Goal: Communication & Community: Answer question/provide support

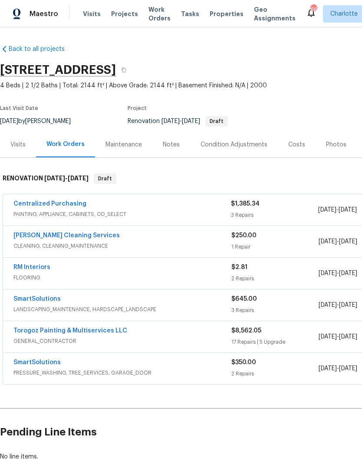
click at [284, 146] on div "Costs" at bounding box center [297, 145] width 38 height 26
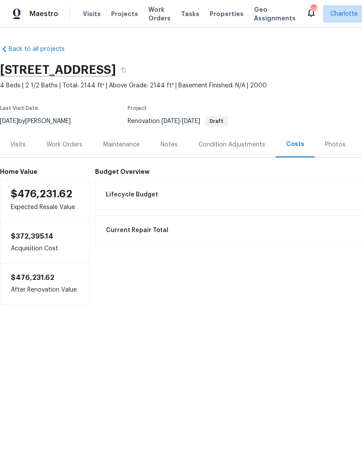
click at [82, 148] on div "Work Orders" at bounding box center [65, 144] width 36 height 9
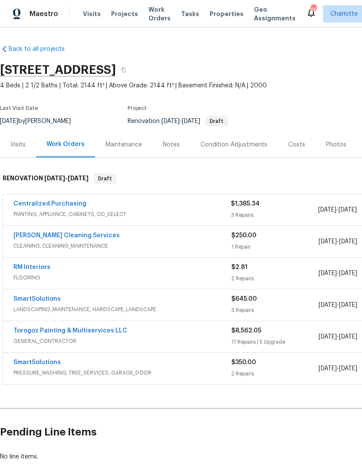
click at [319, 91] on section "3915 Cameron Run Ln, Matthews, NC 28105 4 Beds | 2 1/2 Baths | Total: 2144 ft² …" at bounding box center [245, 95] width 491 height 73
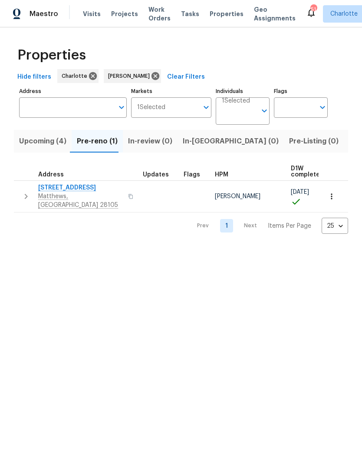
click at [308, 248] on html "Maestro Visits Projects Work Orders Tasks Properties Geo Assignments 51 Charlot…" at bounding box center [181, 124] width 362 height 248
click at [53, 139] on span "Upcoming (4)" at bounding box center [42, 141] width 47 height 12
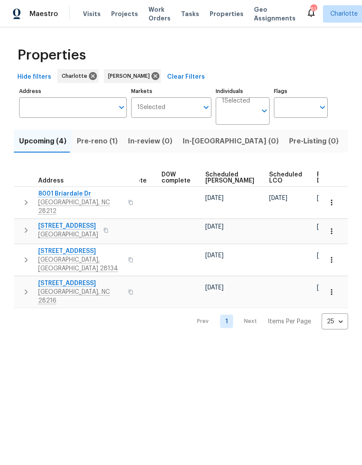
scroll to position [0, 218]
click at [318, 183] on span "Ready Date" at bounding box center [327, 178] width 19 height 12
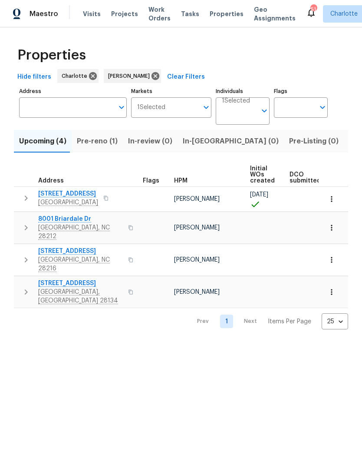
click at [293, 343] on html "Maestro Visits Projects Work Orders Tasks Properties Geo Assignments 51 Charlot…" at bounding box center [181, 171] width 362 height 343
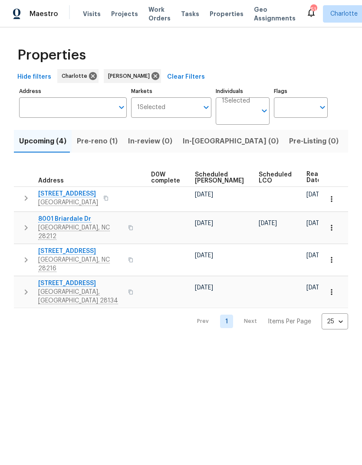
scroll to position [0, 228]
click at [271, 343] on html "Maestro Visits Projects Work Orders Tasks Properties Geo Assignments 51 Charlot…" at bounding box center [181, 171] width 362 height 343
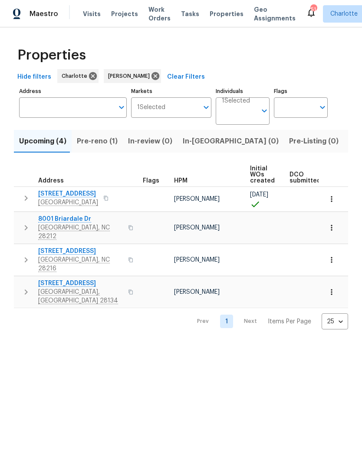
scroll to position [0, 0]
click at [295, 343] on html "Maestro Visits Projects Work Orders Tasks Properties Geo Assignments 51 Charlot…" at bounding box center [181, 171] width 362 height 343
click at [283, 343] on html "Maestro Visits Projects Work Orders Tasks Properties Geo Assignments 51 Charlot…" at bounding box center [181, 171] width 362 height 343
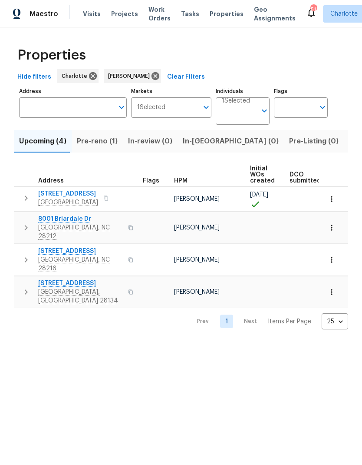
click at [303, 339] on html "Maestro Visits Projects Work Orders Tasks Properties Geo Assignments 51 Charlot…" at bounding box center [181, 171] width 362 height 343
click at [21, 223] on icon "button" at bounding box center [26, 228] width 10 height 10
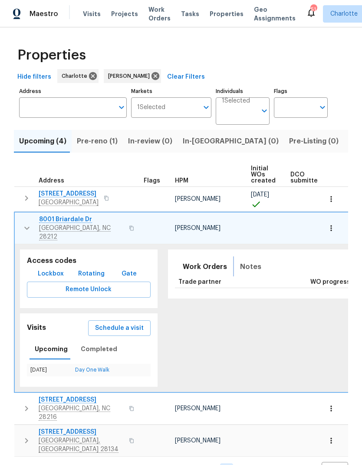
click at [243, 261] on span "Notes" at bounding box center [250, 267] width 21 height 12
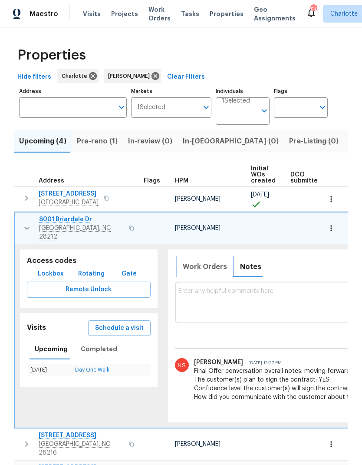
click at [204, 263] on span "Work Orders" at bounding box center [205, 267] width 44 height 12
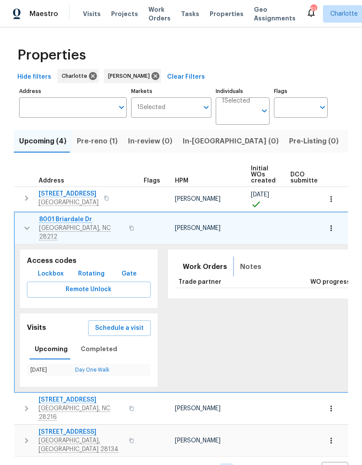
click at [246, 266] on span "Notes" at bounding box center [250, 267] width 21 height 12
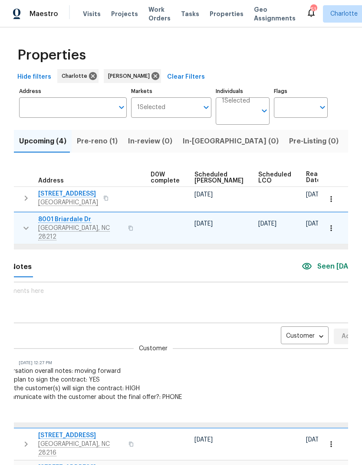
scroll to position [0, 229]
click at [292, 326] on body "Maestro Visits Projects Work Orders Tasks Properties Geo Assignments 51 Charlot…" at bounding box center [181, 232] width 362 height 465
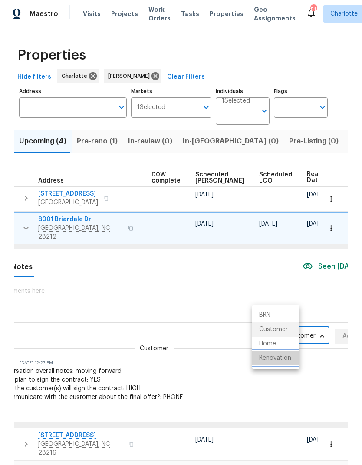
click at [291, 358] on li "Renovation" at bounding box center [276, 358] width 47 height 14
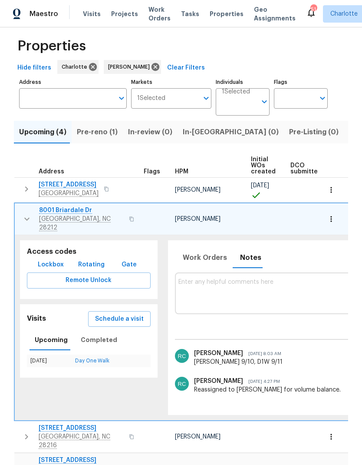
scroll to position [0, 0]
click at [22, 214] on icon "button" at bounding box center [27, 219] width 10 height 10
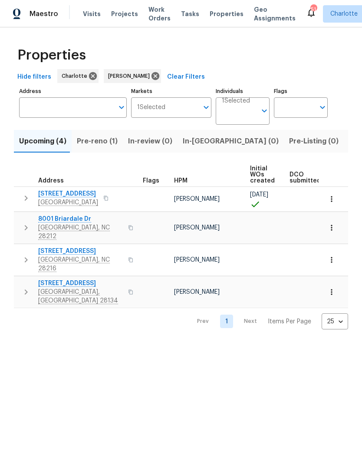
click at [53, 222] on span "8001 Briardale Dr" at bounding box center [80, 219] width 85 height 9
click at [271, 343] on html "Maestro Visits Projects Work Orders Tasks Properties Geo Assignments 51 Charlot…" at bounding box center [181, 171] width 362 height 343
click at [100, 146] on span "Pre-reno (1)" at bounding box center [97, 141] width 41 height 12
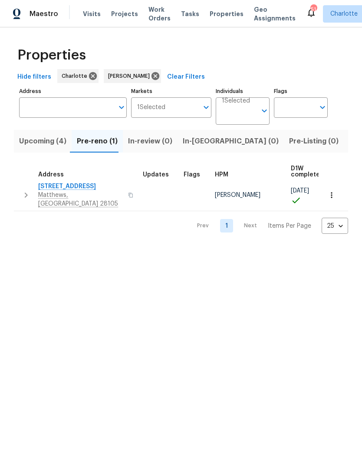
scroll to position [5, 0]
click at [17, 187] on button "button" at bounding box center [25, 195] width 17 height 26
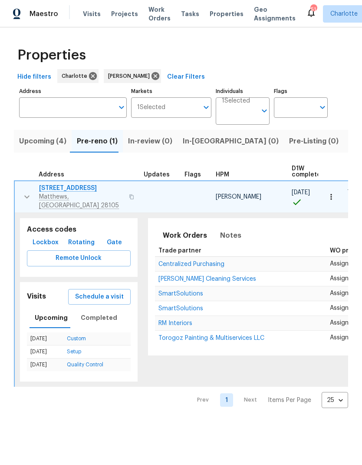
scroll to position [0, 0]
click at [23, 192] on icon "button" at bounding box center [27, 197] width 10 height 10
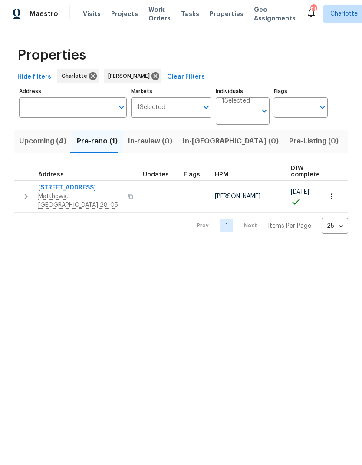
click at [20, 188] on button "button" at bounding box center [25, 196] width 17 height 26
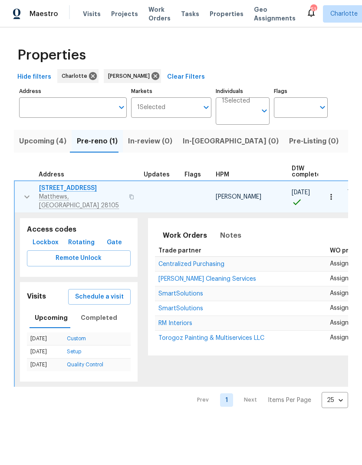
click at [20, 188] on button "button" at bounding box center [26, 197] width 17 height 26
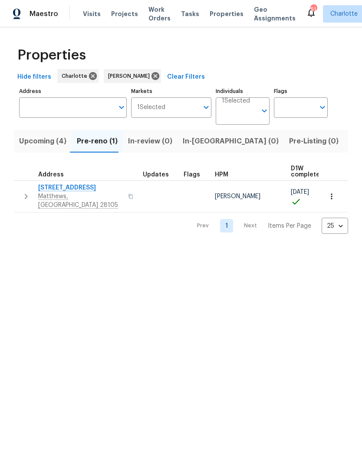
click at [42, 186] on span "3915 Cameron Run Ln" at bounding box center [80, 187] width 85 height 9
click at [244, 248] on html "Maestro Visits Projects Work Orders Tasks Properties Geo Assignments 51 Charlot…" at bounding box center [181, 124] width 362 height 248
click at [349, 140] on span "Listed (26)" at bounding box center [367, 141] width 37 height 12
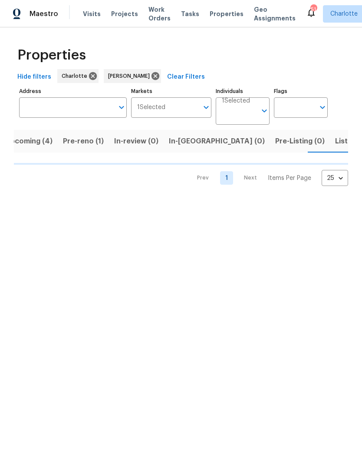
scroll to position [0, 17]
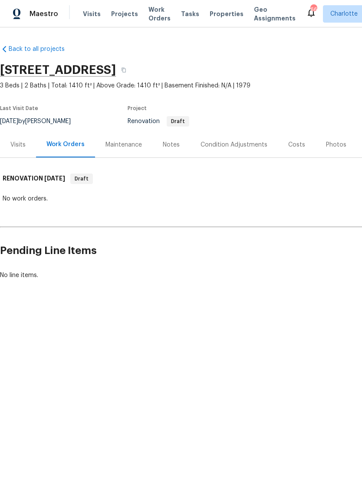
click at [173, 146] on div "Notes" at bounding box center [171, 144] width 17 height 9
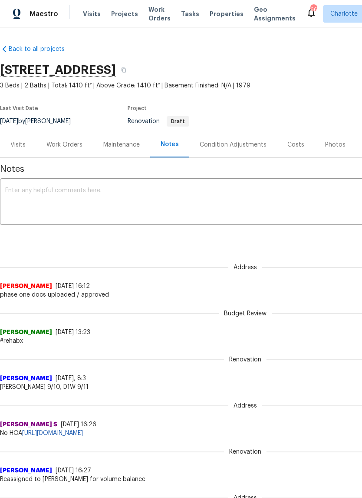
click at [257, 141] on div "Condition Adjustments" at bounding box center [233, 144] width 67 height 9
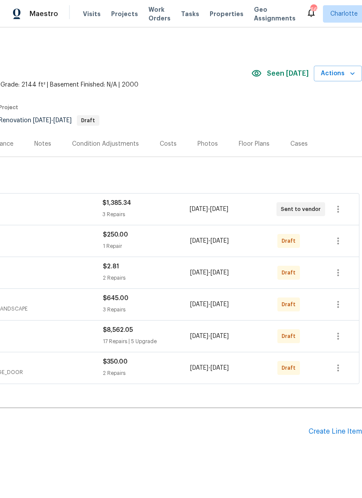
scroll to position [1, 129]
click at [338, 243] on icon "button" at bounding box center [338, 241] width 10 height 10
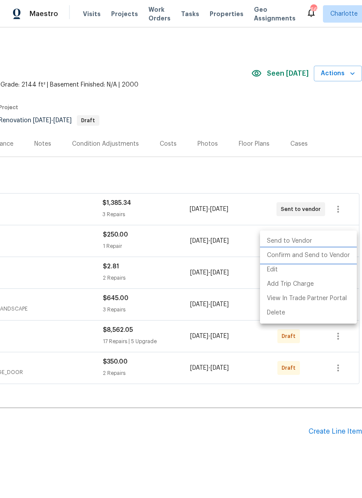
click at [339, 258] on li "Confirm and Send to Vendor" at bounding box center [308, 255] width 97 height 14
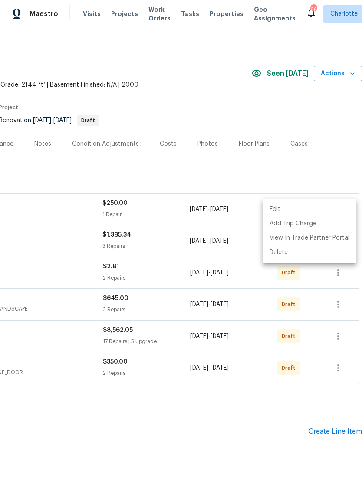
click at [329, 167] on div at bounding box center [181, 249] width 362 height 498
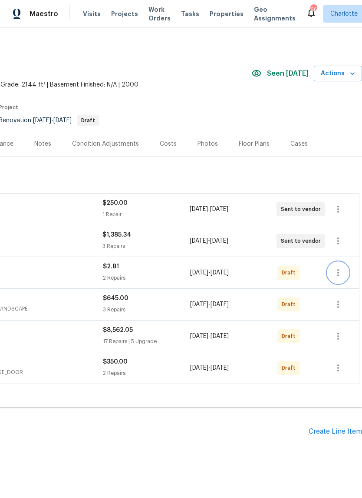
click at [337, 274] on icon "button" at bounding box center [338, 272] width 10 height 10
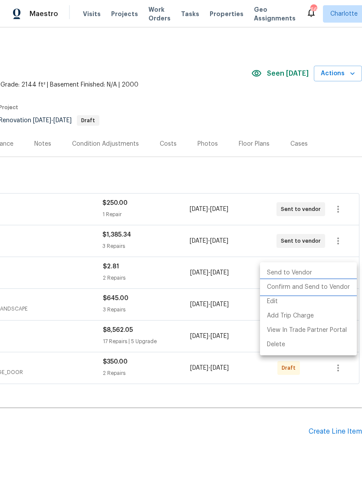
click at [324, 291] on li "Confirm and Send to Vendor" at bounding box center [308, 287] width 97 height 14
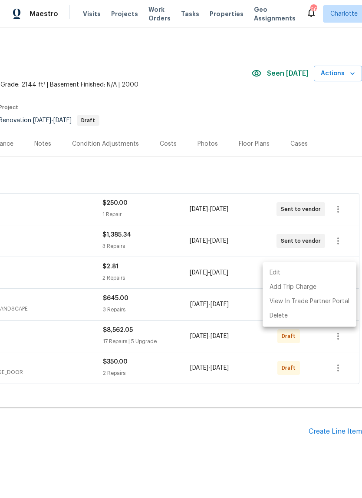
click at [330, 174] on div at bounding box center [181, 249] width 362 height 498
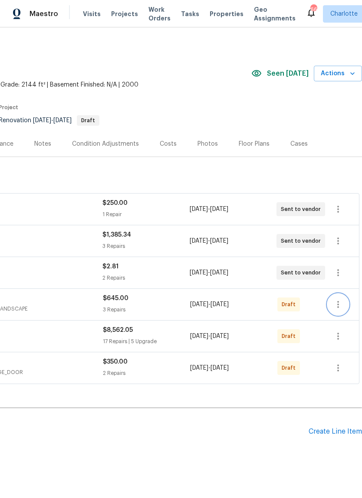
click at [338, 301] on icon "button" at bounding box center [338, 304] width 10 height 10
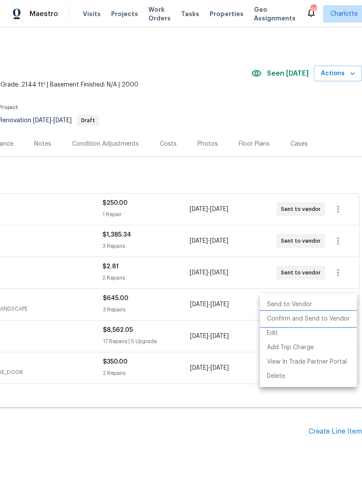
click at [339, 321] on li "Confirm and Send to Vendor" at bounding box center [308, 319] width 97 height 14
click at [329, 167] on div at bounding box center [181, 249] width 362 height 498
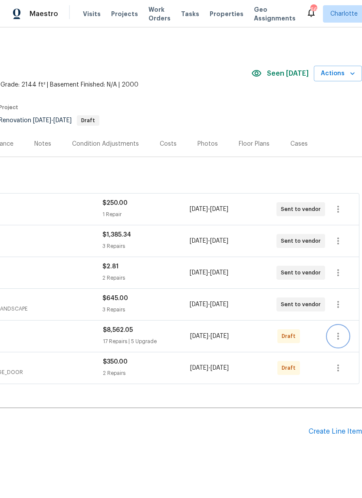
click at [337, 332] on icon "button" at bounding box center [338, 336] width 10 height 10
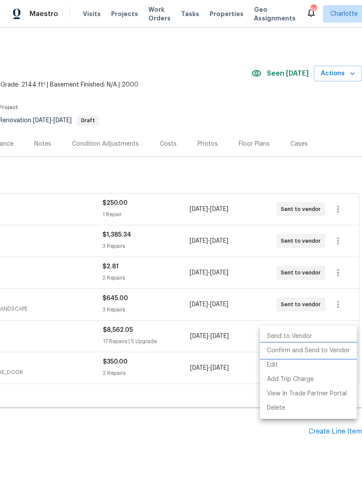
click at [336, 355] on li "Confirm and Send to Vendor" at bounding box center [308, 350] width 97 height 14
click at [332, 152] on div at bounding box center [181, 249] width 362 height 498
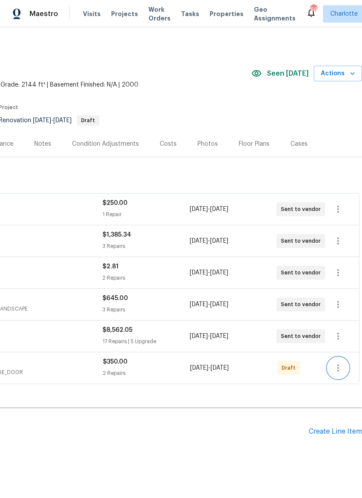
click at [339, 370] on icon "button" at bounding box center [339, 367] width 2 height 7
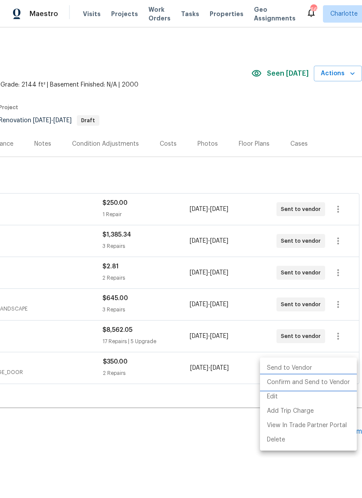
click at [338, 381] on li "Confirm and Send to Vendor" at bounding box center [308, 382] width 97 height 14
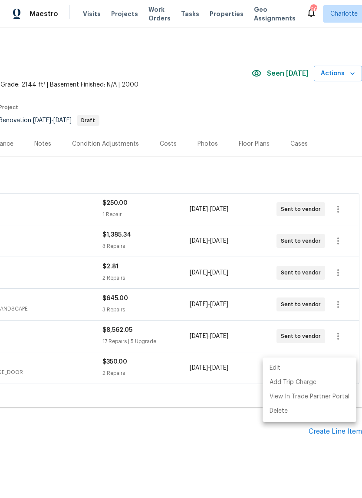
click at [299, 133] on div at bounding box center [181, 249] width 362 height 498
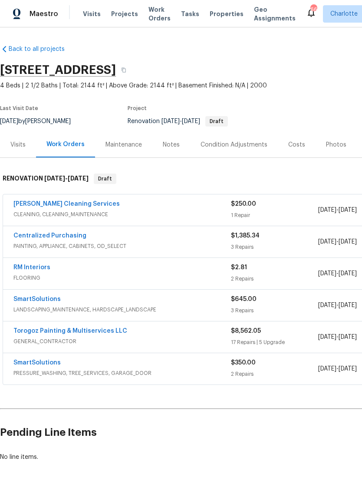
scroll to position [0, 0]
click at [24, 202] on link "[PERSON_NAME] Cleaning Services" at bounding box center [66, 204] width 106 height 6
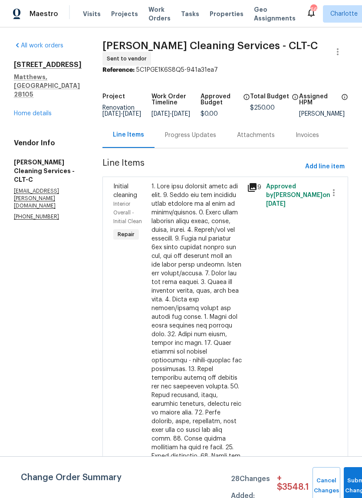
click at [23, 116] on link "Home details" at bounding box center [33, 113] width 38 height 6
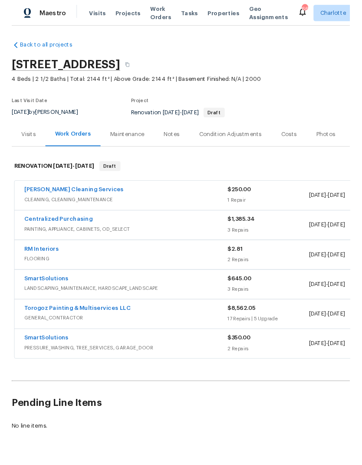
scroll to position [1, 0]
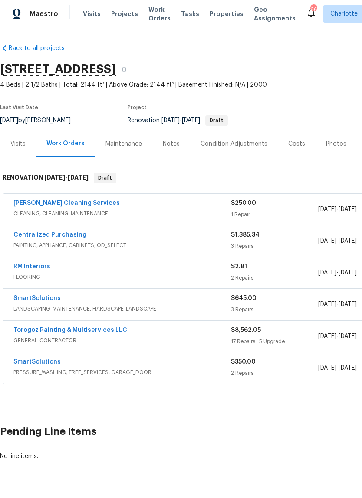
click at [29, 327] on link "Torogoz Painting & Multiservices LLC" at bounding box center [70, 330] width 114 height 6
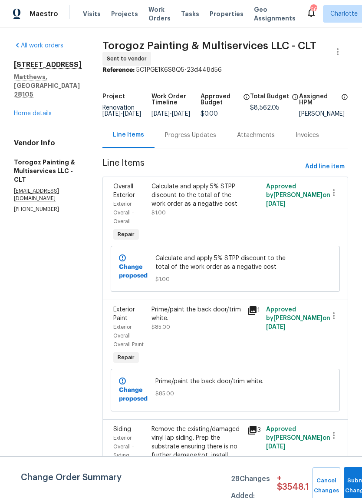
click at [196, 122] on div "Project Renovation [DATE] - [DATE] Work Order Timeline [DATE] - [DATE] Approved…" at bounding box center [226, 105] width 246 height 34
click at [216, 140] on div "Progress Updates" at bounding box center [190, 135] width 51 height 9
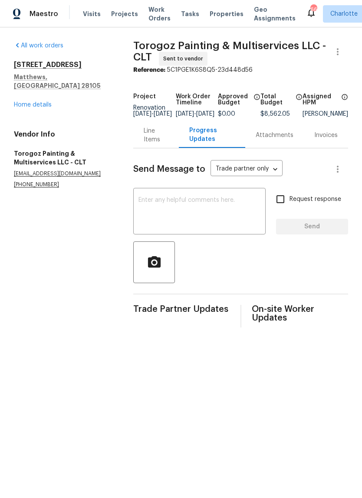
click at [187, 216] on textarea at bounding box center [200, 212] width 122 height 30
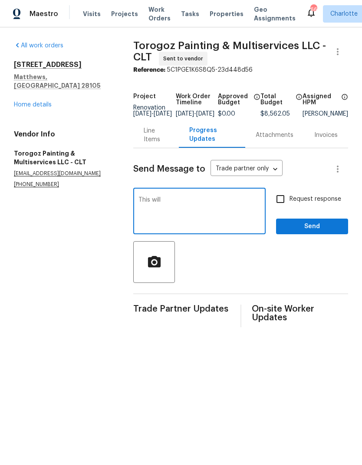
type textarea "This"
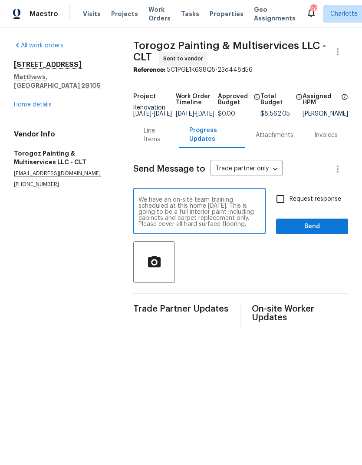
scroll to position [6, 0]
type textarea "Please do not start Reno before [DATE]. We have an on-site team training schedu…"
click at [284, 203] on input "Request response" at bounding box center [281, 199] width 18 height 18
checkbox input "true"
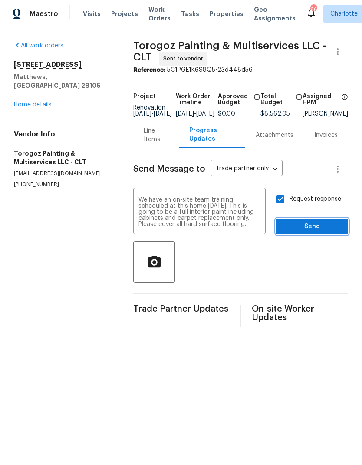
click at [306, 232] on span "Send" at bounding box center [312, 226] width 58 height 11
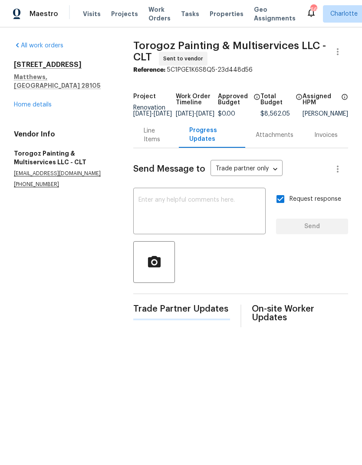
scroll to position [0, 0]
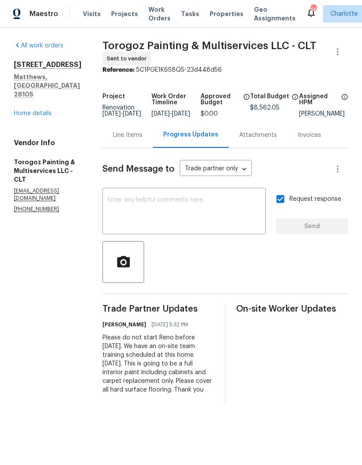
click at [30, 110] on link "Home details" at bounding box center [33, 113] width 38 height 6
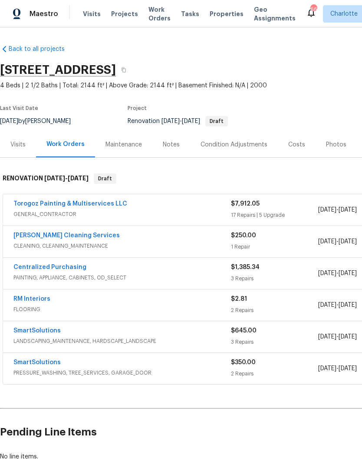
click at [23, 296] on link "RM Interiors" at bounding box center [31, 299] width 37 height 6
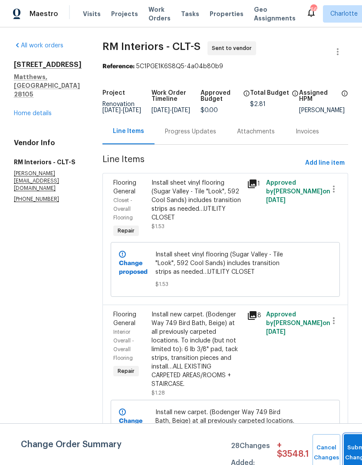
click at [353, 441] on button "Submit Changes" at bounding box center [358, 452] width 28 height 37
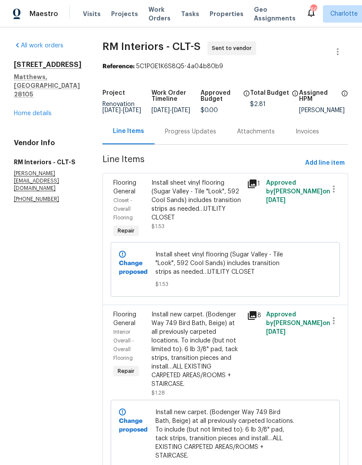
click at [196, 136] on div "Progress Updates" at bounding box center [190, 131] width 51 height 9
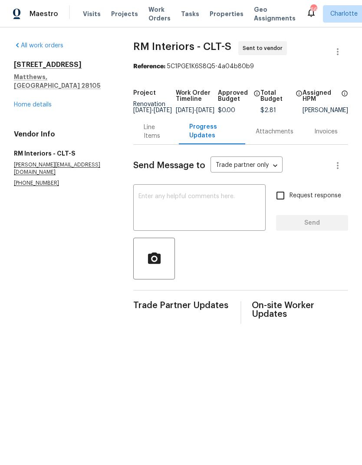
click at [212, 214] on textarea at bounding box center [200, 208] width 122 height 30
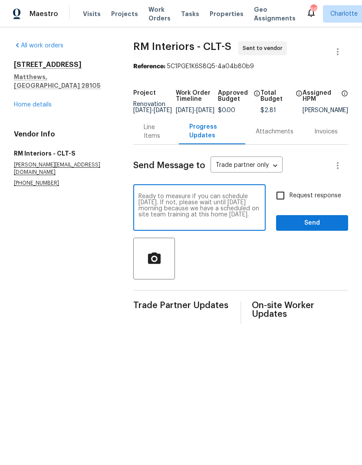
click at [158, 215] on textarea "Ready to measure if you can schedule tomorrow. If not, please wait until Thursd…" at bounding box center [200, 208] width 122 height 30
click at [170, 216] on textarea "Ready to measure if you can schedule tomorrow. If not, please wait until Thursd…" at bounding box center [200, 208] width 122 height 30
click at [204, 213] on textarea "Ready to measure if you can schedule tomorrow. If not, please wait until Thursd…" at bounding box center [200, 208] width 122 height 30
click at [236, 216] on textarea "Ready to measure if you can schedule tomorrow. If not, please wait until Thursd…" at bounding box center [200, 208] width 122 height 30
type textarea "Ready to measure if you can schedule tomorrow. If not, please wait until Thursd…"
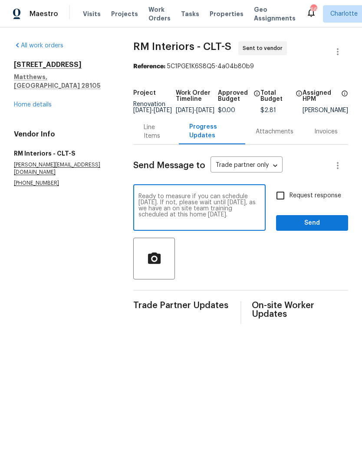
click at [279, 203] on input "Request response" at bounding box center [281, 195] width 18 height 18
checkbox input "true"
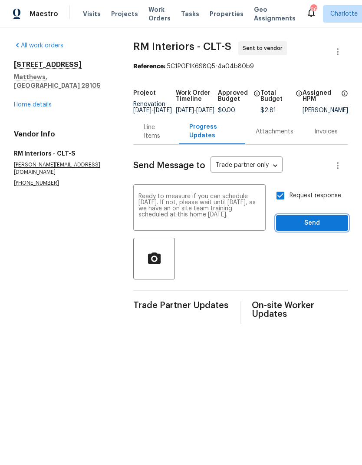
click at [311, 229] on span "Send" at bounding box center [312, 223] width 58 height 11
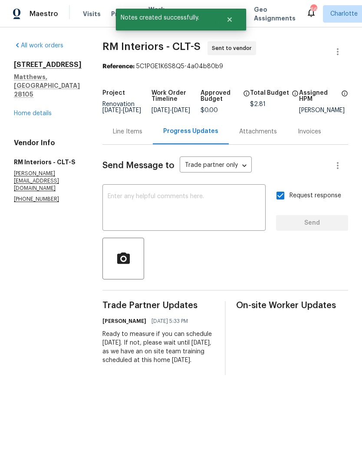
click at [47, 110] on link "Home details" at bounding box center [33, 113] width 38 height 6
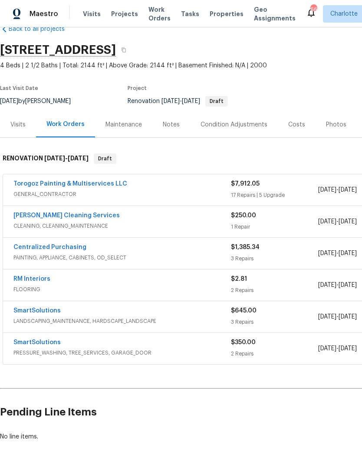
scroll to position [20, 0]
click at [32, 345] on link "SmartSolutions" at bounding box center [36, 342] width 47 height 6
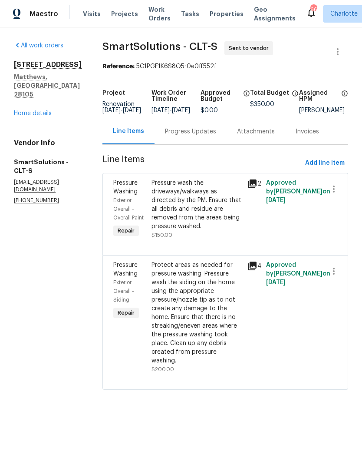
click at [193, 119] on div "Project Renovation 9/8/2025 - 9/23/2025 Work Order Timeline 9/11/2025 - 9/13/20…" at bounding box center [226, 102] width 246 height 34
click at [219, 144] on div "Progress Updates" at bounding box center [191, 132] width 72 height 26
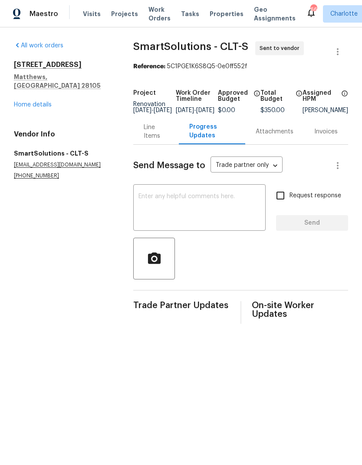
click at [199, 215] on textarea at bounding box center [200, 208] width 122 height 30
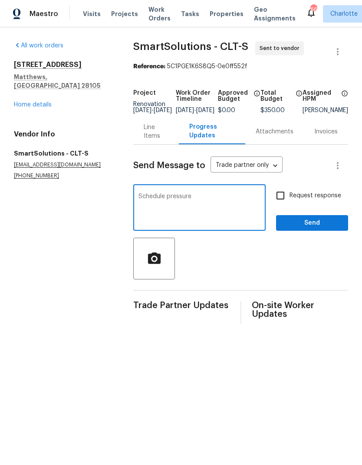
type textarea "Schedule"
click at [210, 207] on textarea "Please schedule pressure washing this Thursday or Friday. Do not complete befor…" at bounding box center [200, 208] width 122 height 30
type textarea "Please schedule pressure washing this Thursday or Friday. DO NOT complete befor…"
click at [281, 201] on input "Request response" at bounding box center [281, 195] width 18 height 18
checkbox input "true"
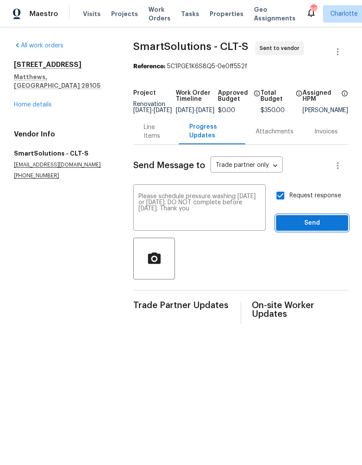
click at [312, 225] on span "Send" at bounding box center [312, 223] width 58 height 11
click at [30, 102] on link "Home details" at bounding box center [33, 105] width 38 height 6
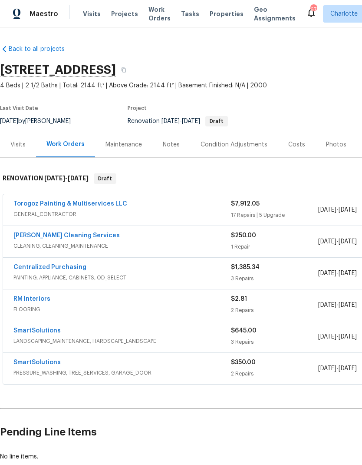
click at [24, 332] on link "SmartSolutions" at bounding box center [36, 331] width 47 height 6
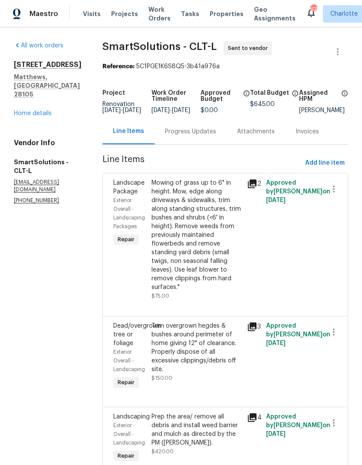
click at [58, 100] on div "3915 Cameron Run Ln Matthews, NC 28105 Home details" at bounding box center [48, 88] width 68 height 57
click at [43, 113] on div "All work orders 3915 Cameron Run Ln Matthews, NC 28105 Home details Vendor Info…" at bounding box center [48, 122] width 68 height 163
click at [33, 110] on link "Home details" at bounding box center [33, 113] width 38 height 6
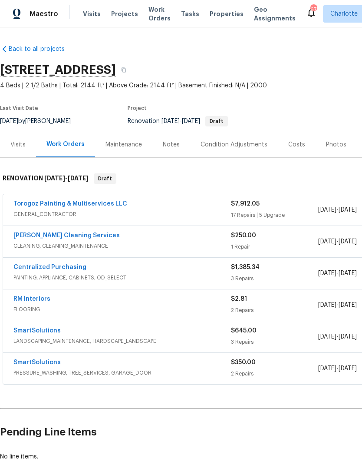
click at [28, 365] on link "SmartSolutions" at bounding box center [36, 362] width 47 height 6
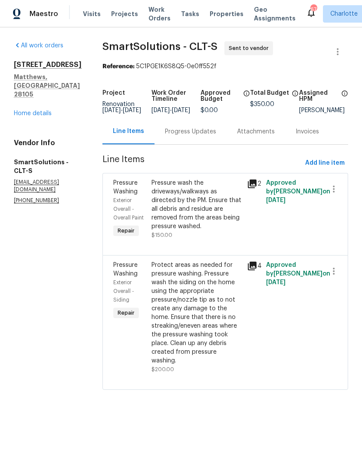
click at [194, 144] on div "Progress Updates" at bounding box center [191, 132] width 72 height 26
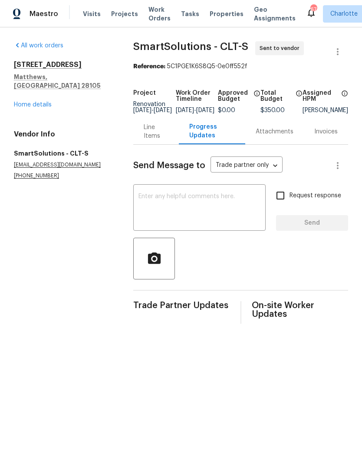
click at [216, 219] on textarea at bounding box center [200, 208] width 122 height 30
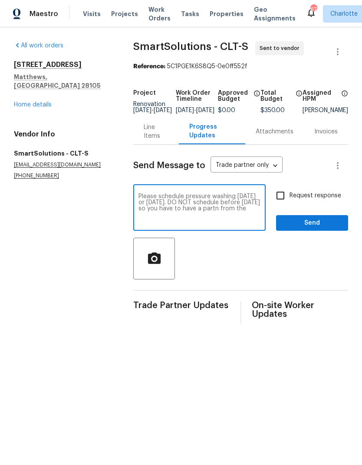
click at [141, 217] on textarea "Please schedule pressure washing this Thursday or Friday. DO NOT schedule befor…" at bounding box center [200, 208] width 122 height 30
click at [162, 213] on textarea "Please schedule pressure washing this Thursday or Friday. DO NOT schedule befor…" at bounding box center [200, 208] width 122 height 30
click at [162, 205] on textarea "Please schedule pressure washing this Thursday or Friday. DO NOT schedule befor…" at bounding box center [200, 208] width 122 height 30
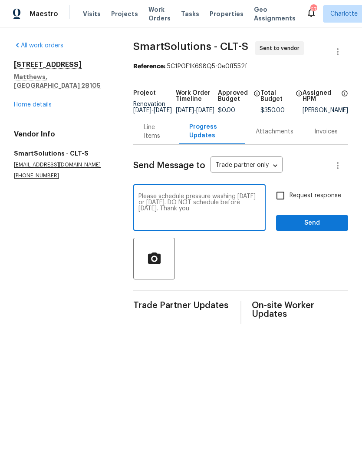
click at [162, 205] on textarea "Please schedule pressure washing this Thursday or Friday. DO NOT schedule befor…" at bounding box center [200, 208] width 122 height 30
click at [162, 201] on textarea "Please schedule pressure washing this Thursday or Friday. DO NOT schedule befor…" at bounding box center [200, 208] width 122 height 30
click at [166, 202] on textarea "Please schedule pressure washing this Thursday or Friday. DO NOT schedule befor…" at bounding box center [200, 208] width 122 height 30
type textarea "Please complete pressure washing this Thursday or Friday. DO NOT schedule befor…"
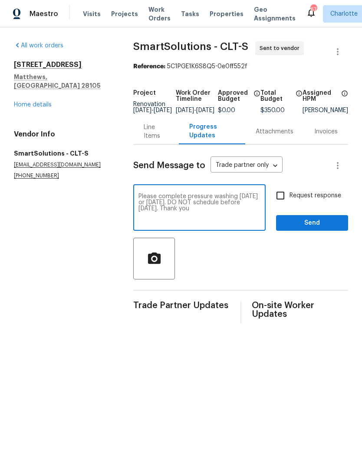
click at [279, 203] on input "Request response" at bounding box center [281, 195] width 18 height 18
checkbox input "true"
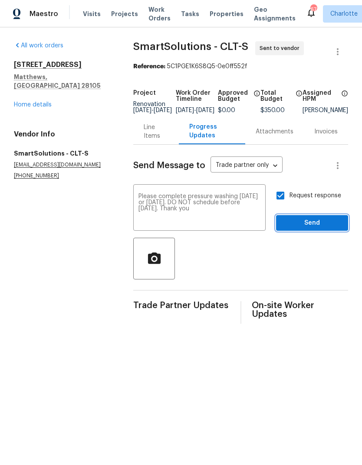
click at [308, 227] on span "Send" at bounding box center [312, 223] width 58 height 11
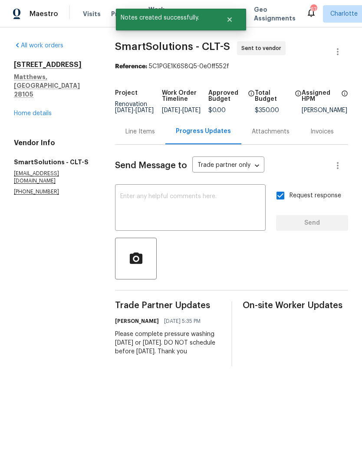
click at [25, 110] on link "Home details" at bounding box center [33, 113] width 38 height 6
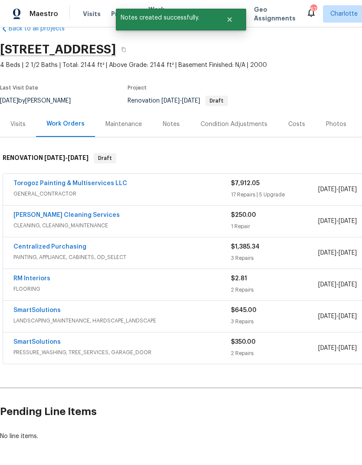
scroll to position [20, 0]
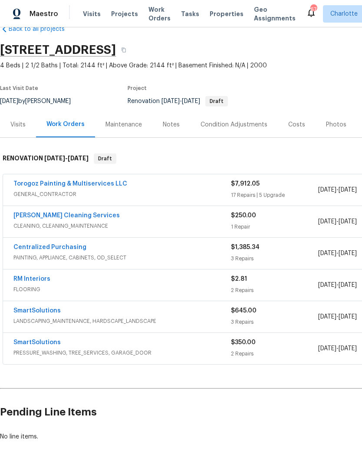
click at [20, 308] on link "SmartSolutions" at bounding box center [36, 311] width 47 height 6
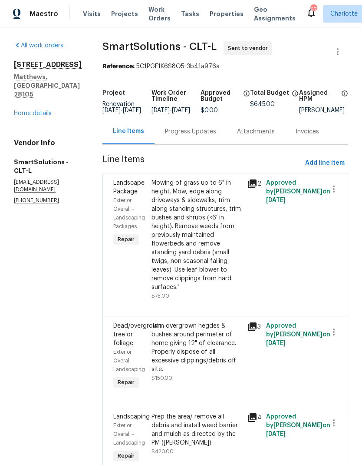
click at [204, 136] on div "Progress Updates" at bounding box center [190, 131] width 51 height 9
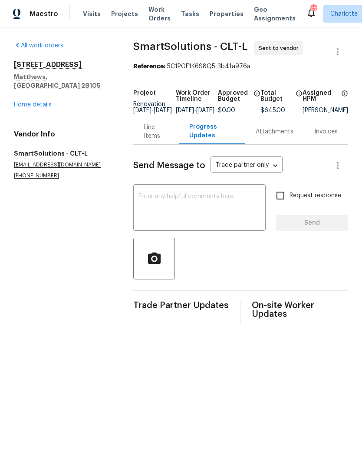
click at [208, 197] on div "x ​" at bounding box center [199, 208] width 133 height 44
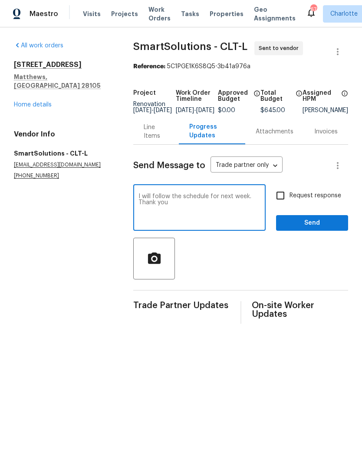
click at [172, 201] on textarea "I will follow the schedule for next week. Thank you" at bounding box center [200, 208] width 122 height 30
click at [191, 207] on textarea "I will follow up the schedule for next week. Thank you" at bounding box center [200, 208] width 122 height 30
click at [205, 224] on textarea "I will follow up the schedule for next week. Thank you" at bounding box center [200, 208] width 122 height 30
click at [192, 197] on div "I will follow up the schedule for next week. Thank you x ​" at bounding box center [199, 208] width 133 height 44
click at [184, 205] on textarea "I will follow up the schedule for next week. Thank you" at bounding box center [200, 208] width 122 height 30
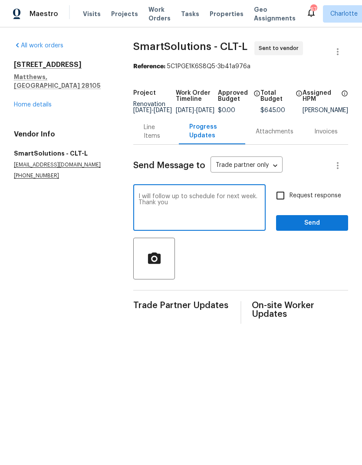
type textarea "I will follow up to schedule for next week. Thank you"
click at [279, 205] on input "Request response" at bounding box center [281, 195] width 18 height 18
checkbox input "true"
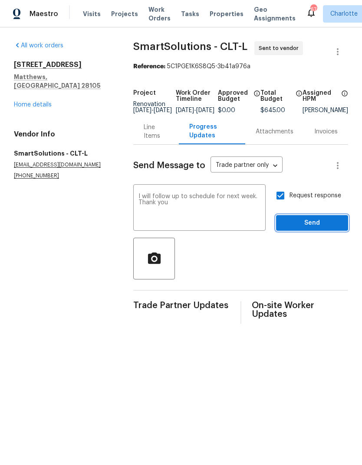
click at [312, 229] on span "Send" at bounding box center [312, 223] width 58 height 11
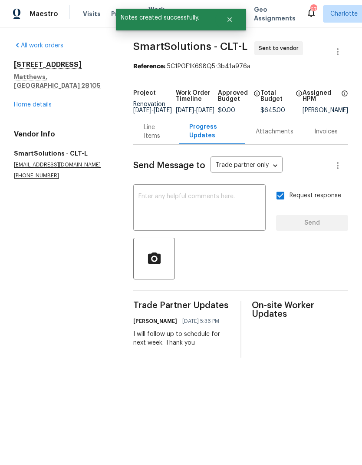
click at [28, 102] on link "Home details" at bounding box center [33, 105] width 38 height 6
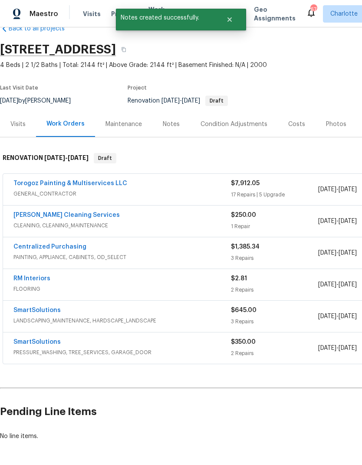
scroll to position [20, 0]
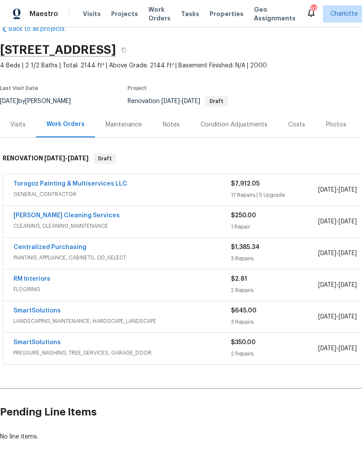
click at [30, 215] on link "DePascale Cleaning Services" at bounding box center [66, 216] width 106 height 6
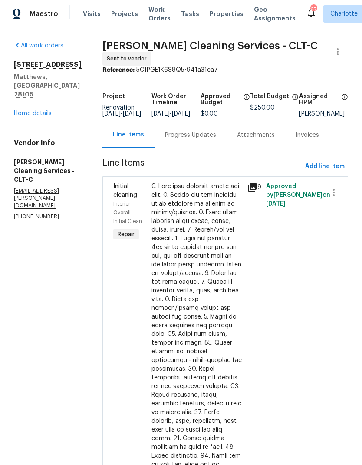
click at [184, 137] on div "Progress Updates" at bounding box center [190, 135] width 51 height 9
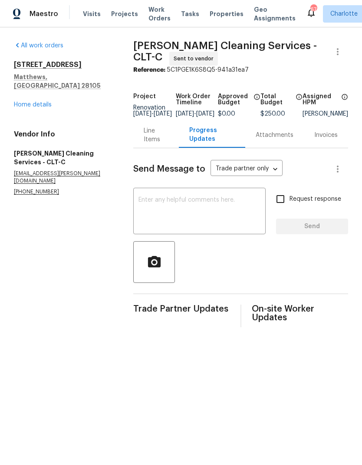
click at [224, 209] on textarea at bounding box center [200, 212] width 122 height 30
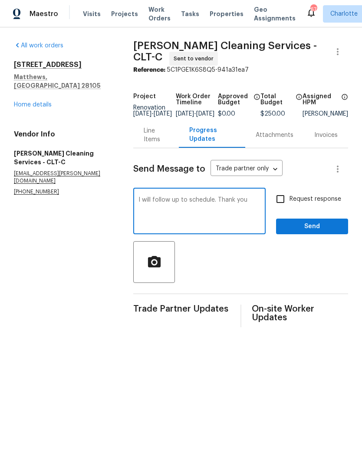
type textarea "I will follow up to schedule. Thank you"
click at [275, 208] on input "Request response" at bounding box center [281, 199] width 18 height 18
checkbox input "true"
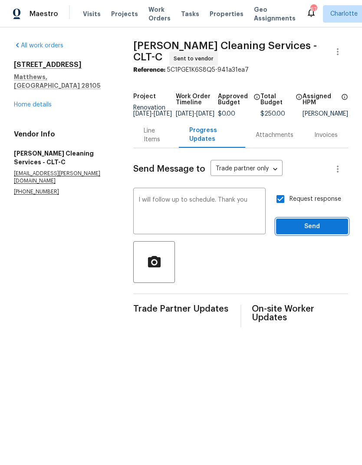
click at [312, 231] on span "Send" at bounding box center [312, 226] width 58 height 11
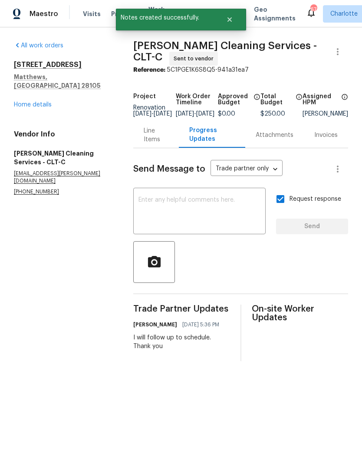
click at [25, 102] on link "Home details" at bounding box center [33, 105] width 38 height 6
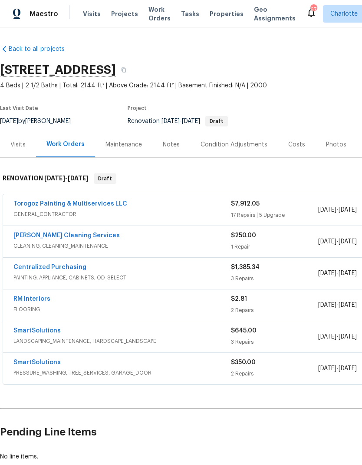
click at [30, 201] on link "Torogoz Painting & Multiservices LLC" at bounding box center [70, 204] width 114 height 6
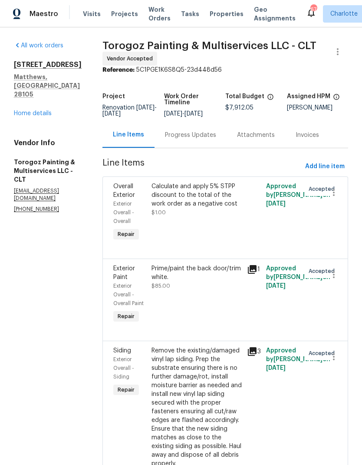
click at [209, 147] on div "Progress Updates" at bounding box center [191, 135] width 72 height 26
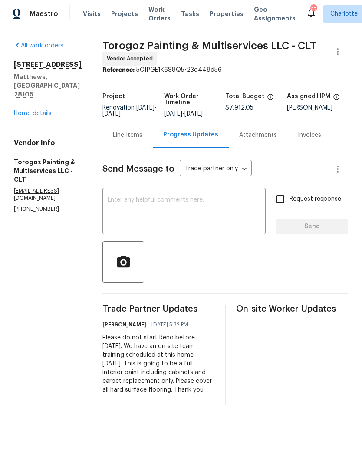
click at [39, 110] on link "Home details" at bounding box center [33, 113] width 38 height 6
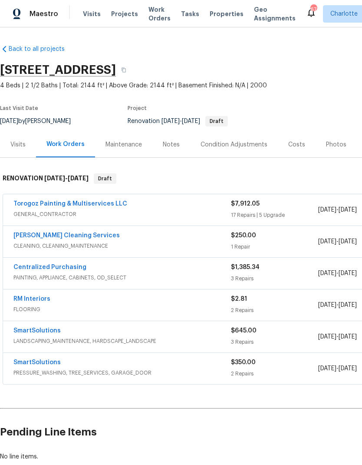
click at [177, 146] on div "Notes" at bounding box center [171, 144] width 17 height 9
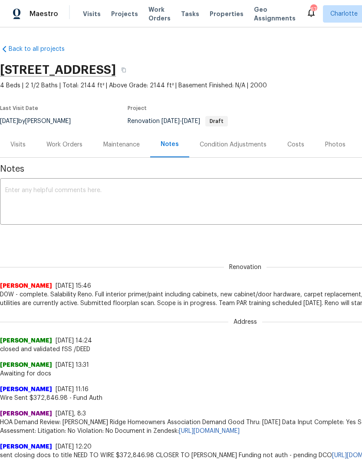
click at [76, 150] on div "Work Orders" at bounding box center [64, 145] width 57 height 26
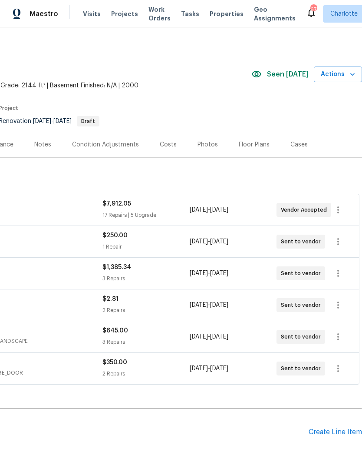
scroll to position [0, 129]
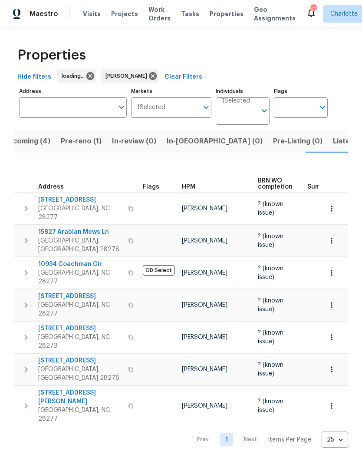
scroll to position [0, 16]
click at [173, 146] on span "In-[GEOGRAPHIC_DATA] (0)" at bounding box center [215, 141] width 96 height 12
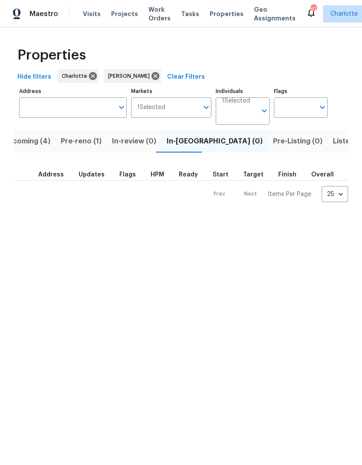
click at [26, 143] on span "Upcoming (4)" at bounding box center [26, 141] width 47 height 12
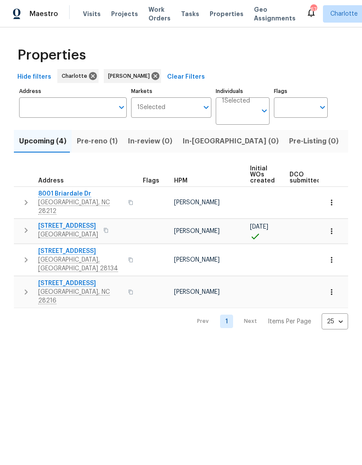
click at [195, 139] on span "In-[GEOGRAPHIC_DATA] (0)" at bounding box center [231, 141] width 96 height 12
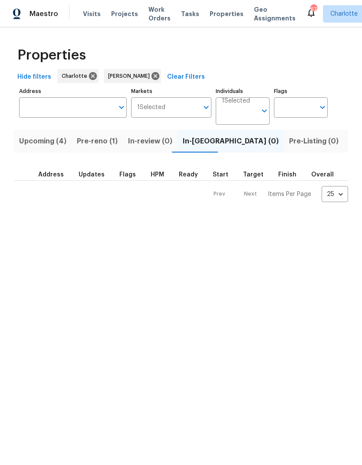
click at [27, 147] on span "Upcoming (4)" at bounding box center [42, 141] width 47 height 12
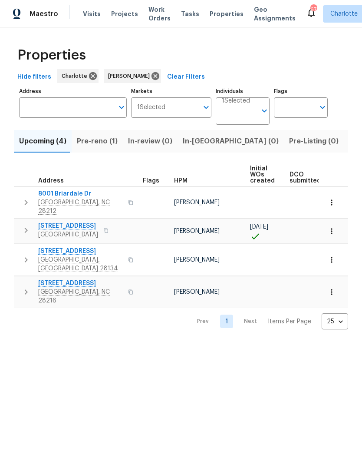
click at [201, 139] on span "In-[GEOGRAPHIC_DATA] (0)" at bounding box center [231, 141] width 96 height 12
